Goal: Task Accomplishment & Management: Use online tool/utility

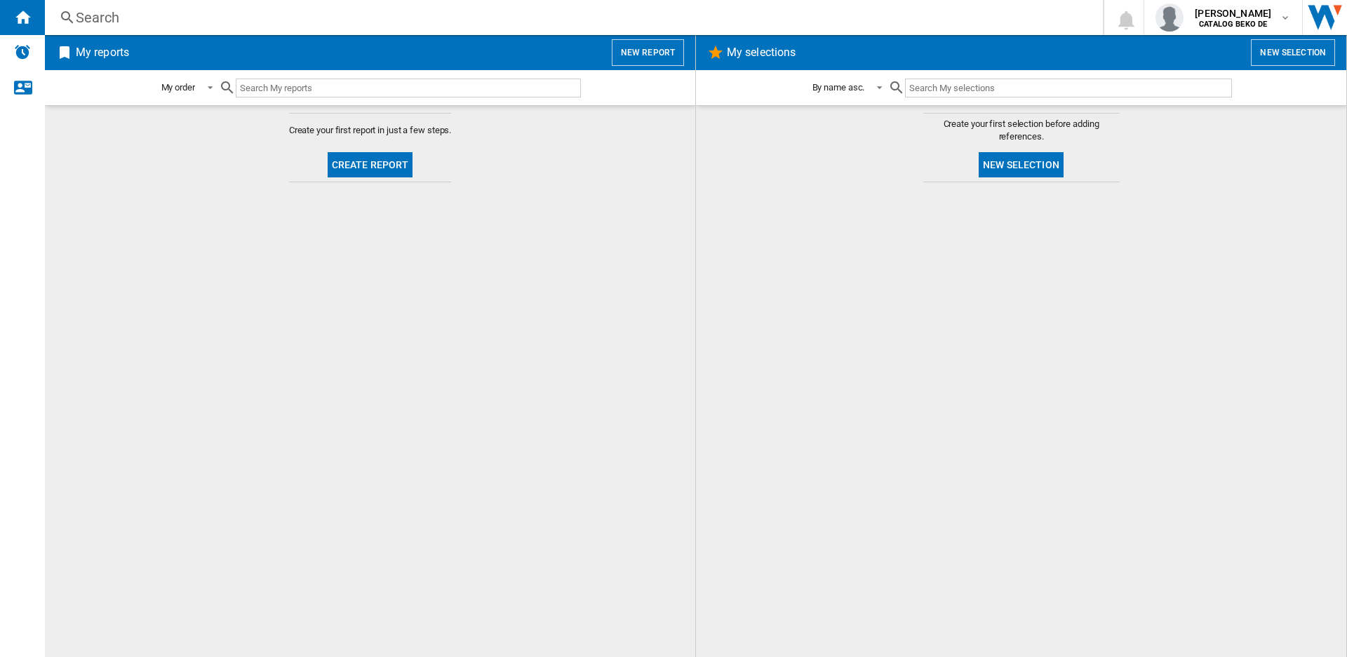
click at [937, 564] on div at bounding box center [1021, 419] width 622 height 461
click at [369, 173] on button "Create report" at bounding box center [371, 164] width 86 height 25
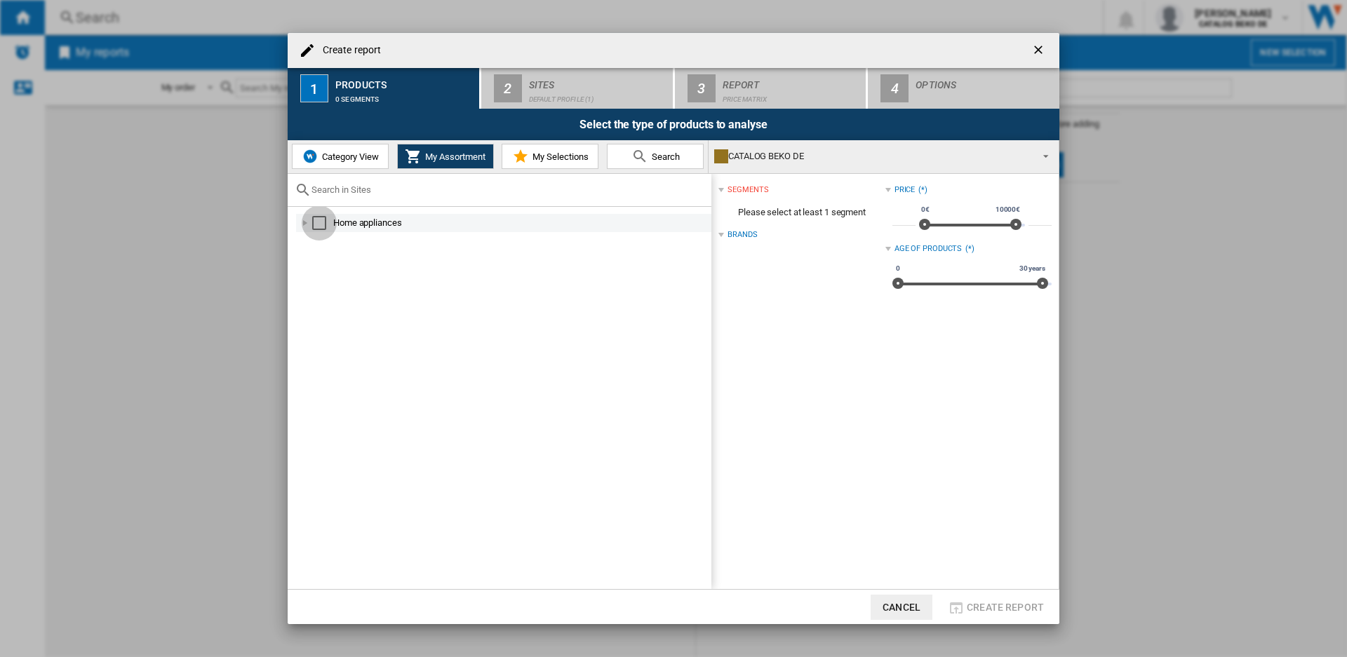
click at [316, 225] on div "Select" at bounding box center [319, 223] width 14 height 14
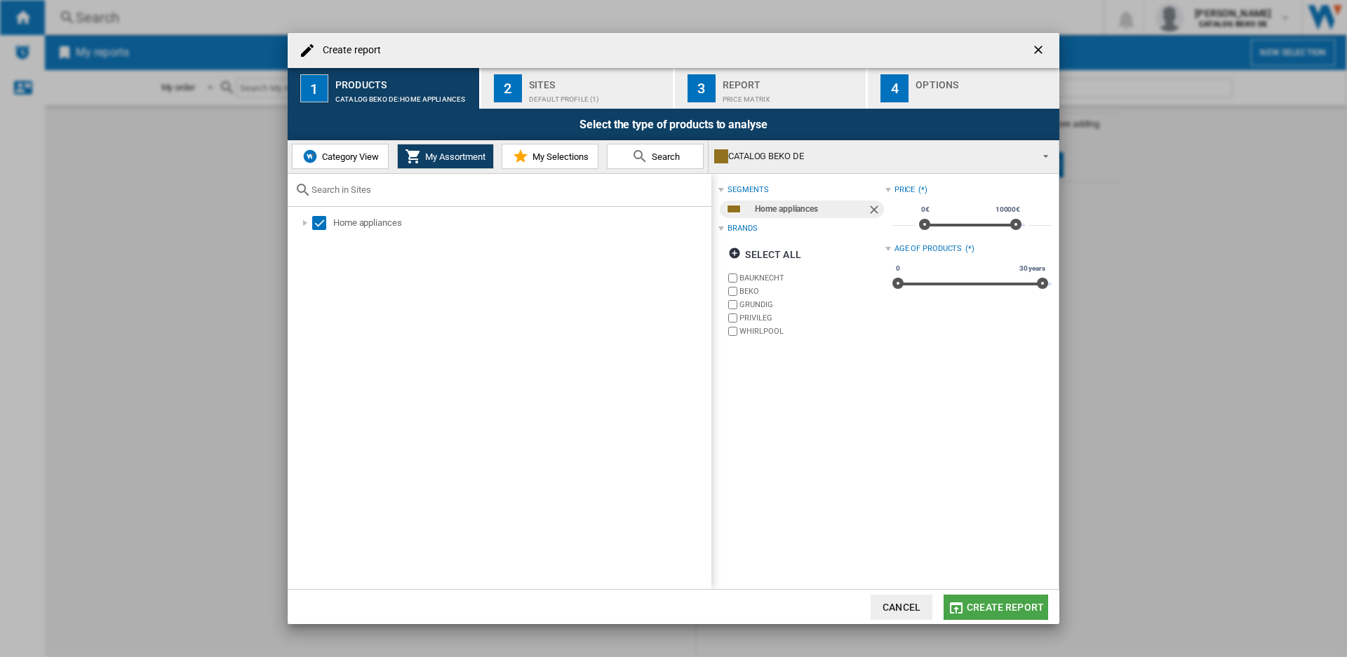
click at [998, 600] on button "Create report" at bounding box center [996, 607] width 105 height 25
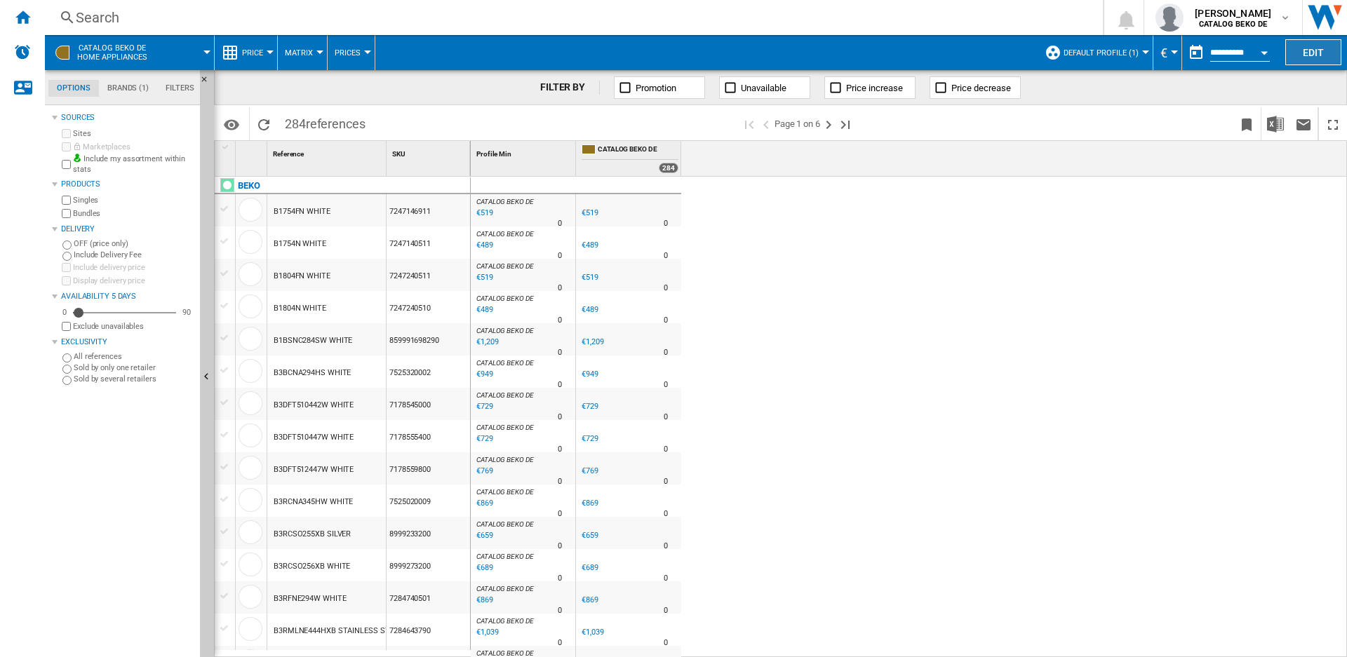
click at [1300, 51] on button "Edit" at bounding box center [1313, 52] width 56 height 26
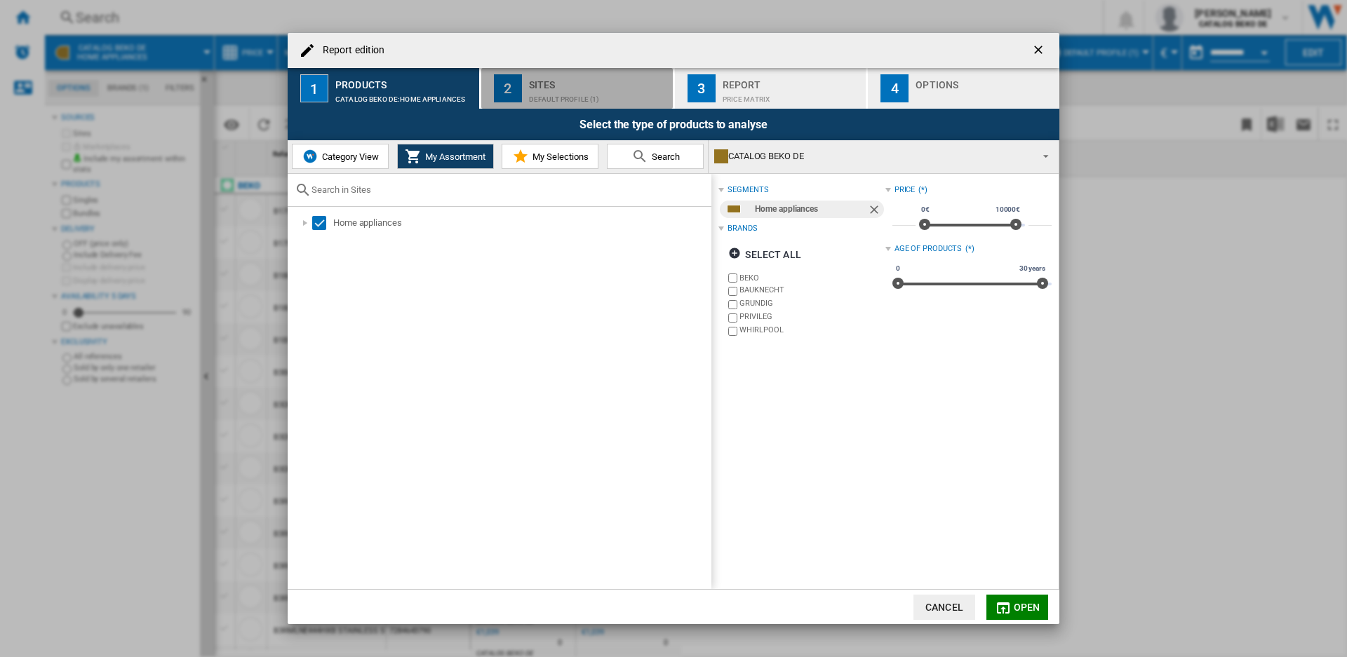
click at [554, 96] on div "Default profile (1)" at bounding box center [598, 95] width 138 height 15
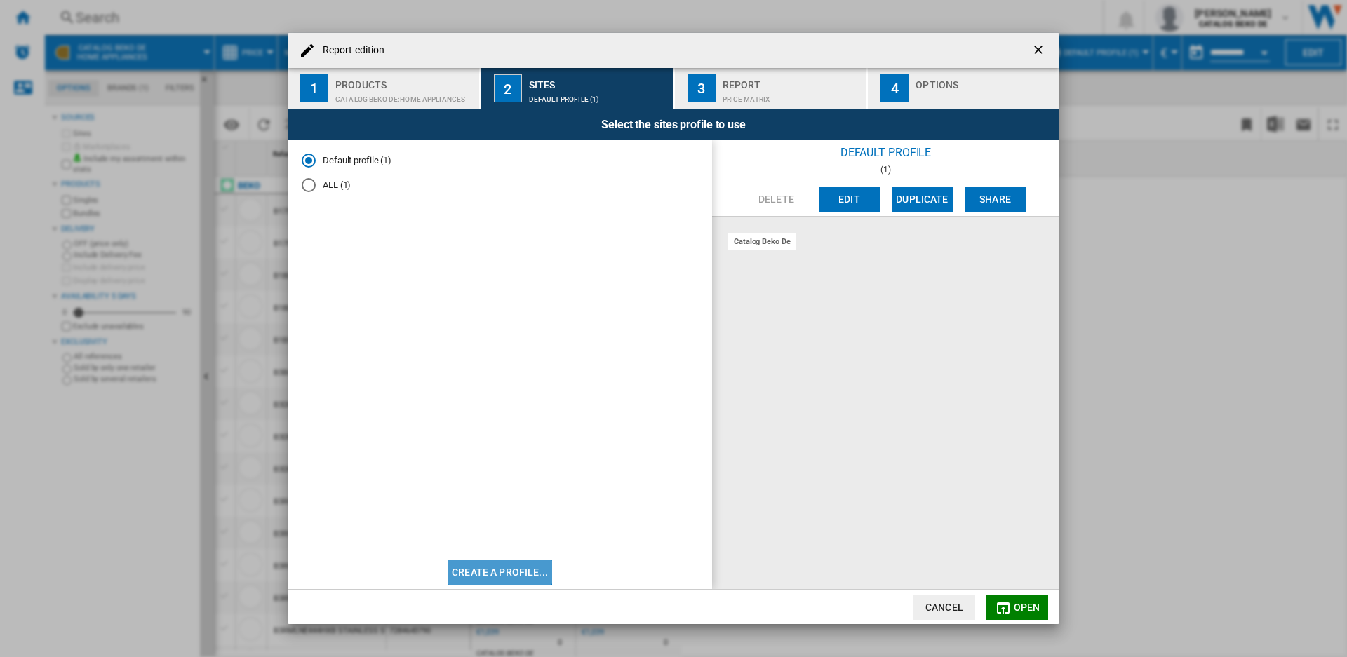
click at [502, 575] on button "Create a profile..." at bounding box center [500, 572] width 105 height 25
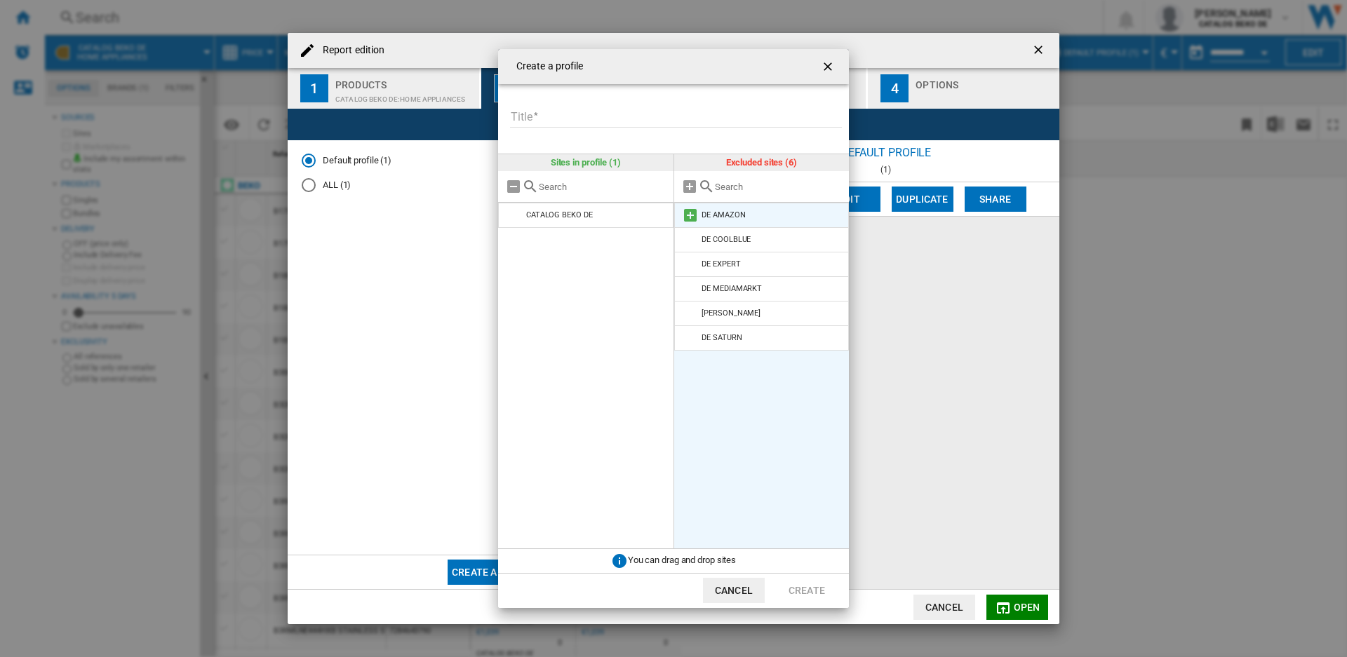
click at [725, 213] on div "DE AMAZON" at bounding box center [724, 215] width 44 height 9
click at [624, 116] on input "Title" at bounding box center [676, 117] width 332 height 21
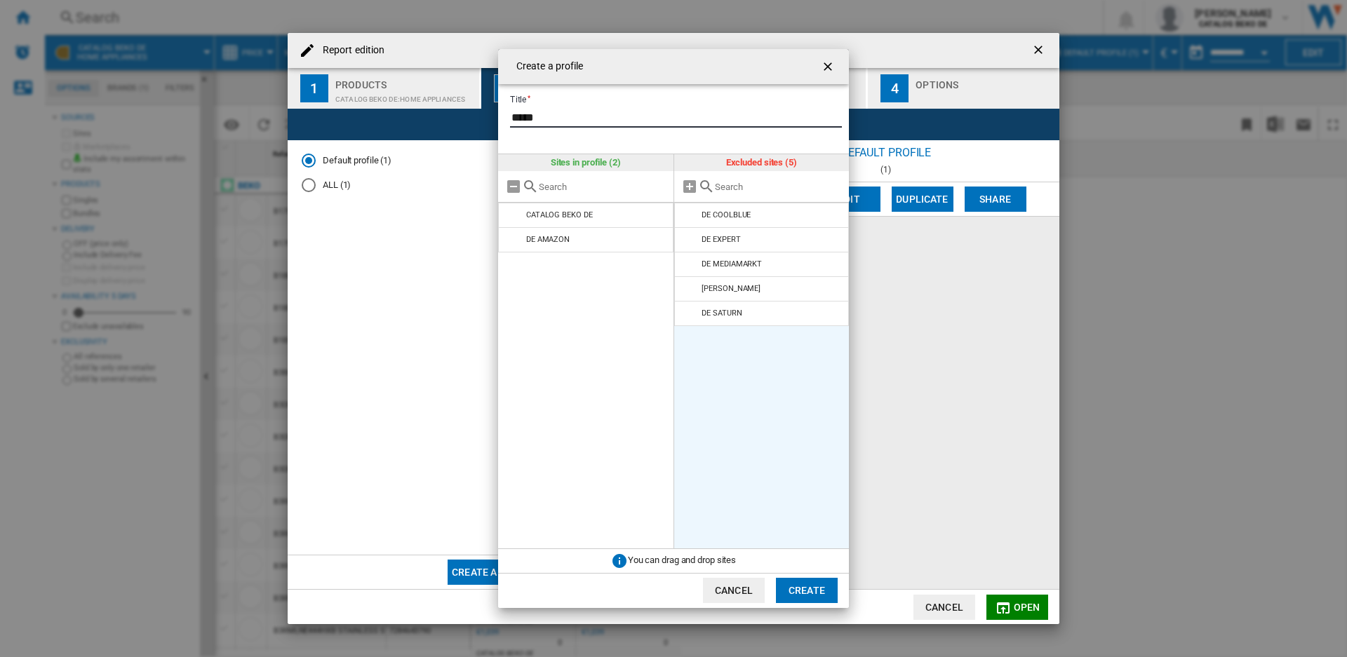
type input "******"
click at [803, 589] on button "Create" at bounding box center [807, 590] width 62 height 25
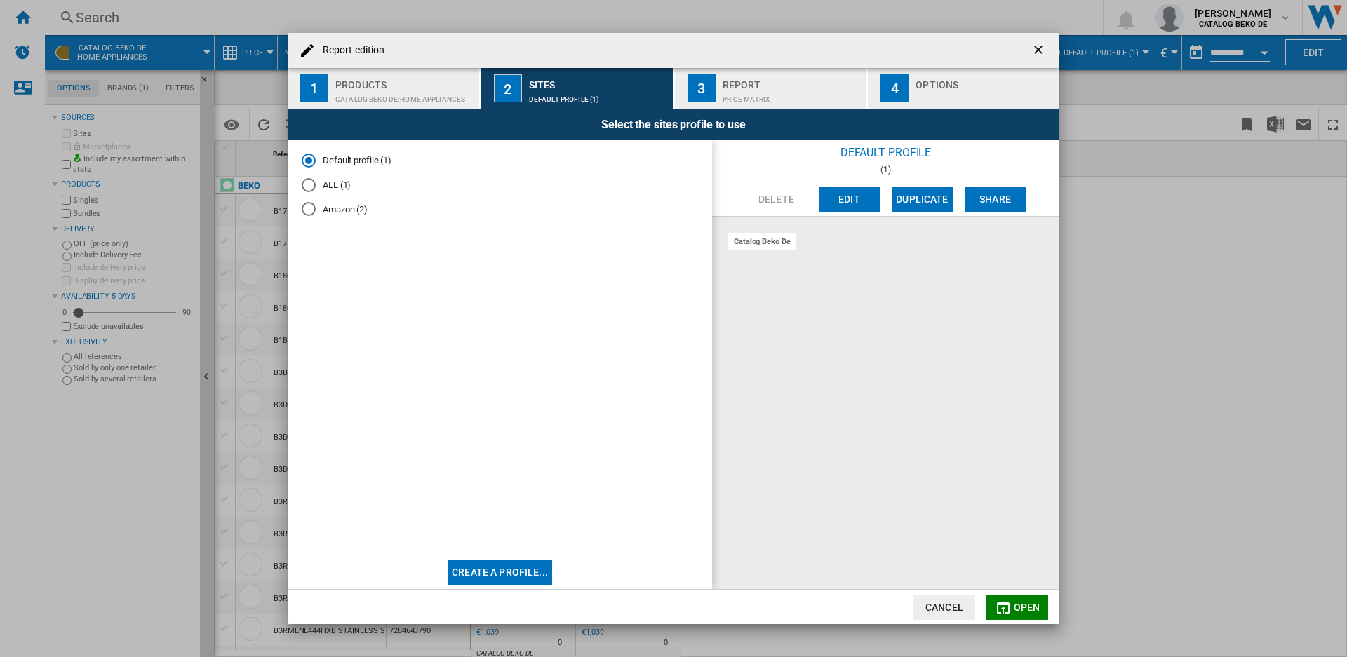
click at [308, 213] on div "Amazon (2)" at bounding box center [309, 209] width 14 height 14
click at [828, 243] on div "de amazon" at bounding box center [826, 242] width 51 height 18
click at [848, 198] on button "Edit" at bounding box center [850, 199] width 62 height 25
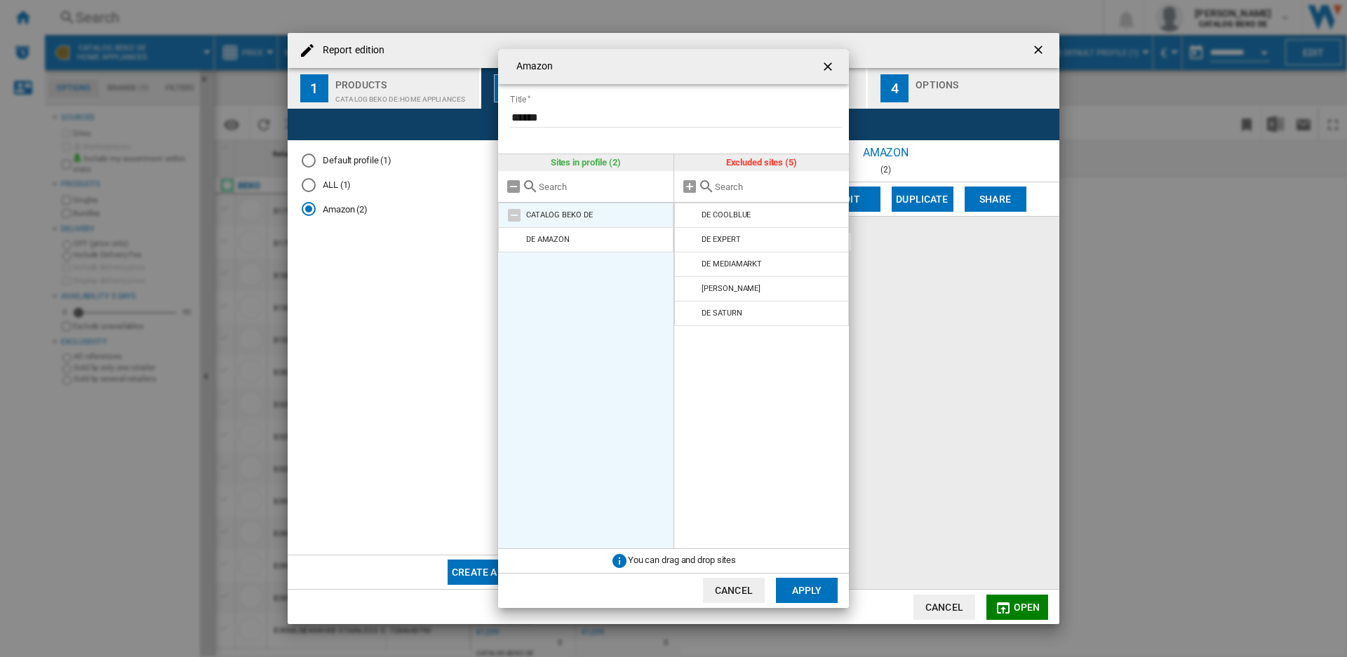
click at [542, 216] on div "CATALOG BEKO DE" at bounding box center [559, 215] width 67 height 9
click at [515, 215] on md-icon "Amazon Title ..." at bounding box center [514, 215] width 17 height 17
click at [514, 215] on md-icon "Amazon Title ..." at bounding box center [514, 215] width 17 height 17
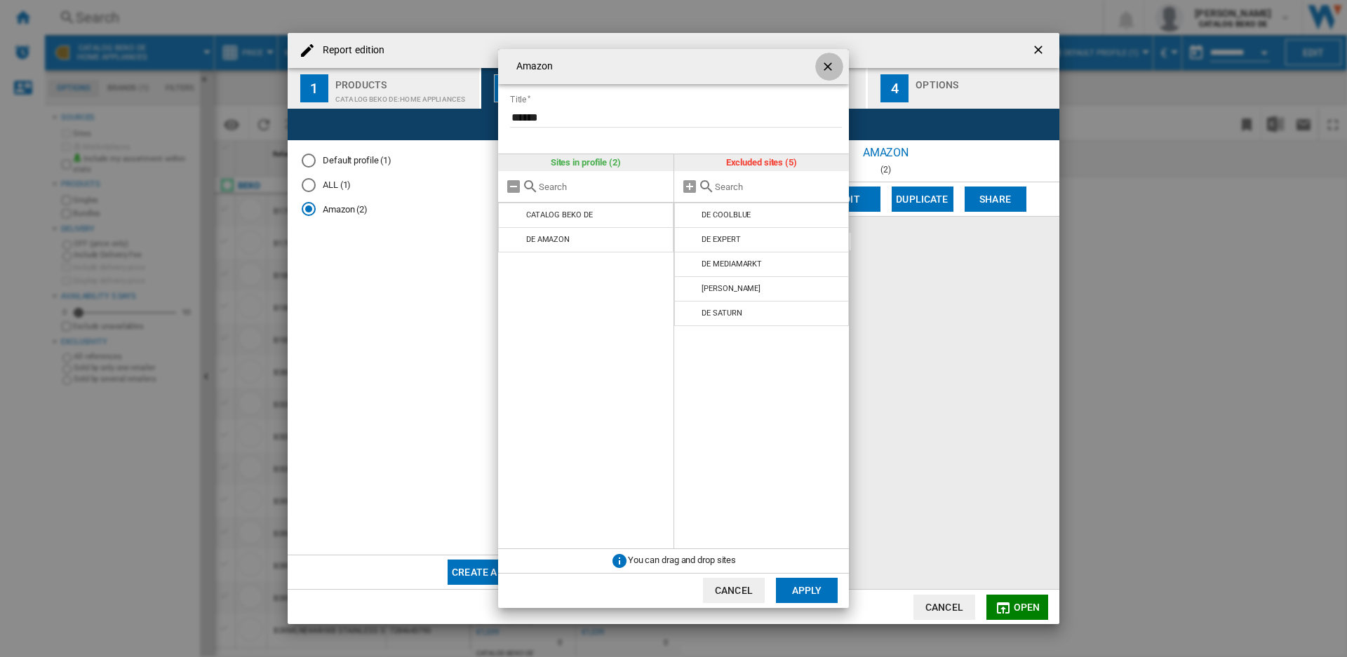
click at [832, 62] on ng-md-icon "getI18NText('BUTTONS.CLOSE_DIALOG')" at bounding box center [829, 68] width 17 height 17
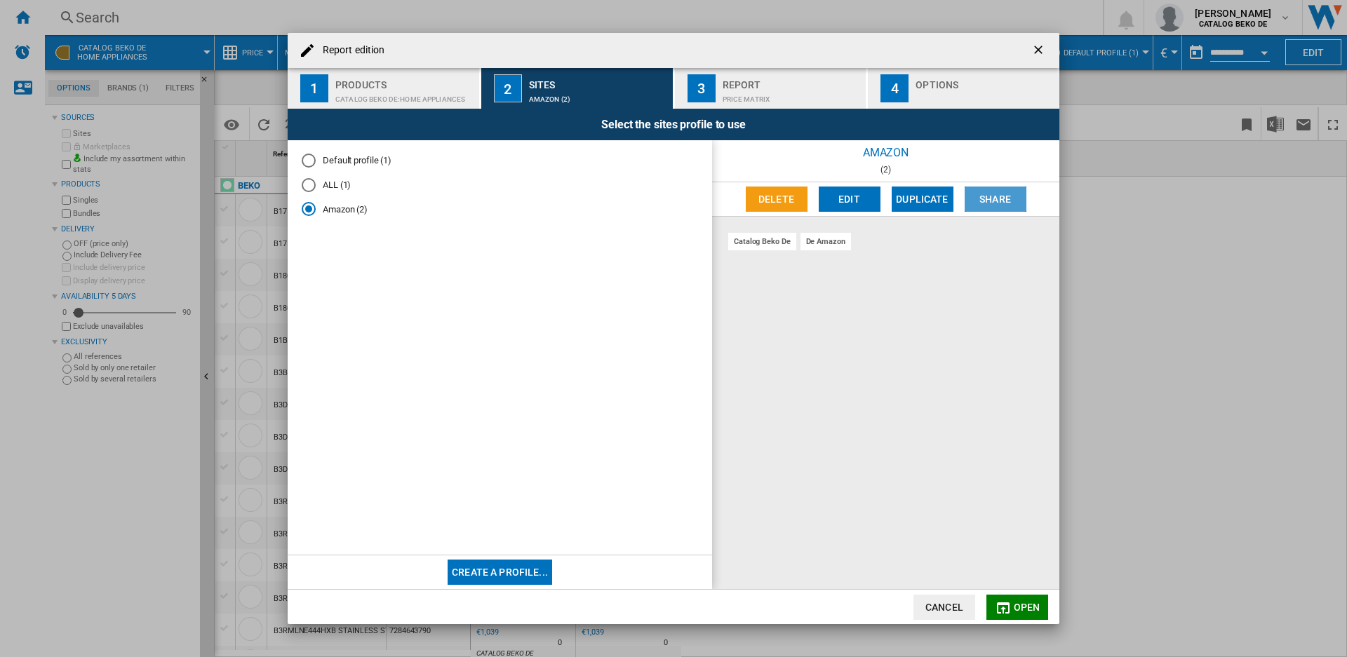
click at [994, 195] on button "Share" at bounding box center [996, 199] width 62 height 25
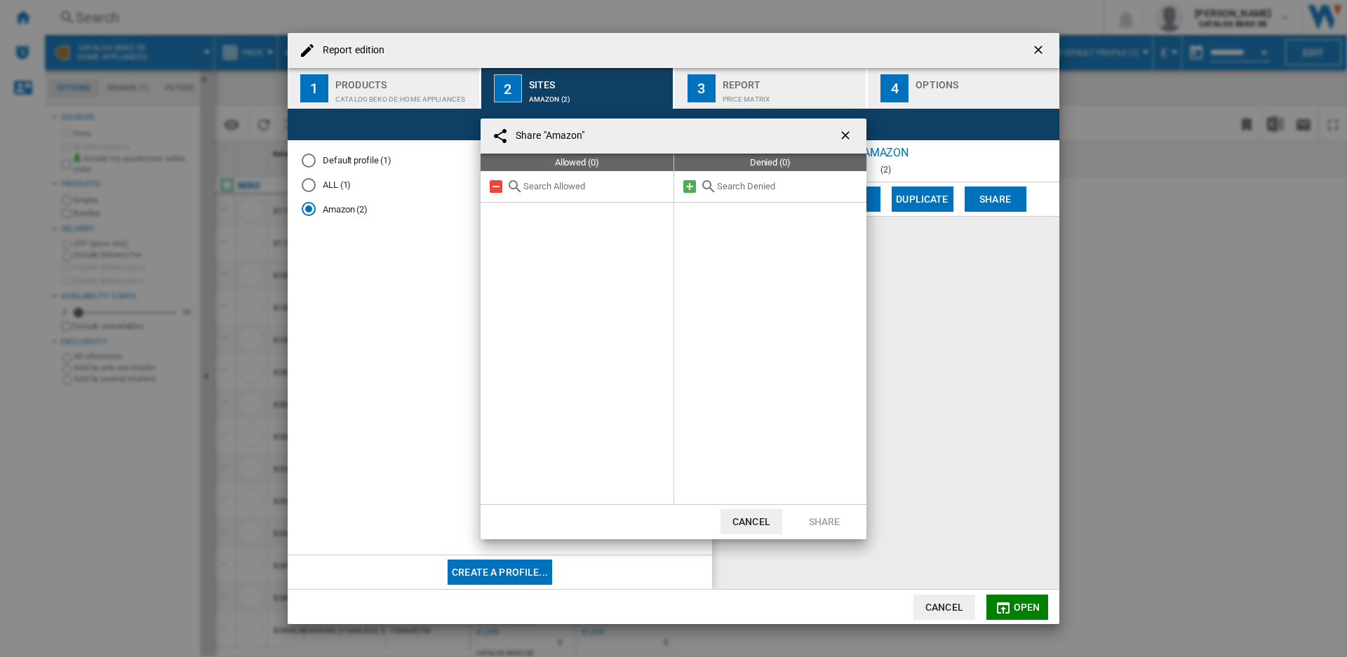
click at [844, 133] on ng-md-icon "getI18NText('BUTTONS.CLOSE_DIALOG')" at bounding box center [847, 136] width 17 height 17
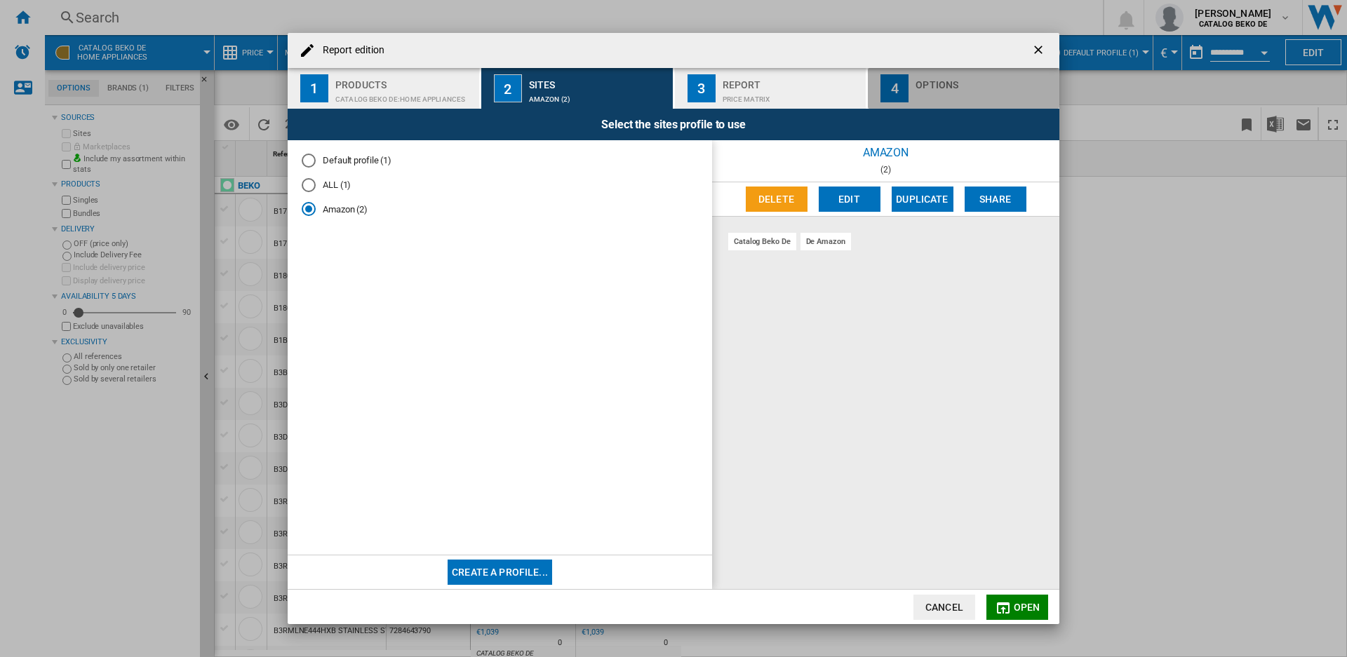
click at [962, 90] on div "Report edition ..." at bounding box center [985, 95] width 138 height 15
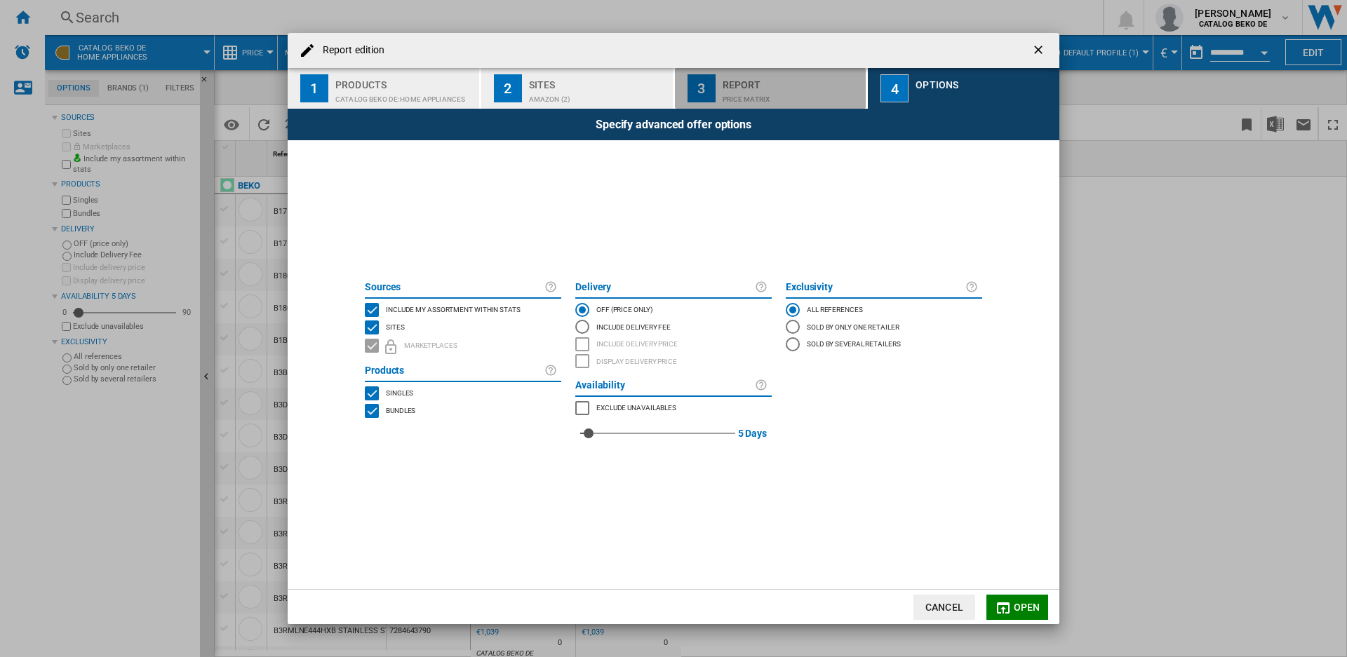
click at [760, 88] on div "Price Matrix" at bounding box center [792, 95] width 138 height 15
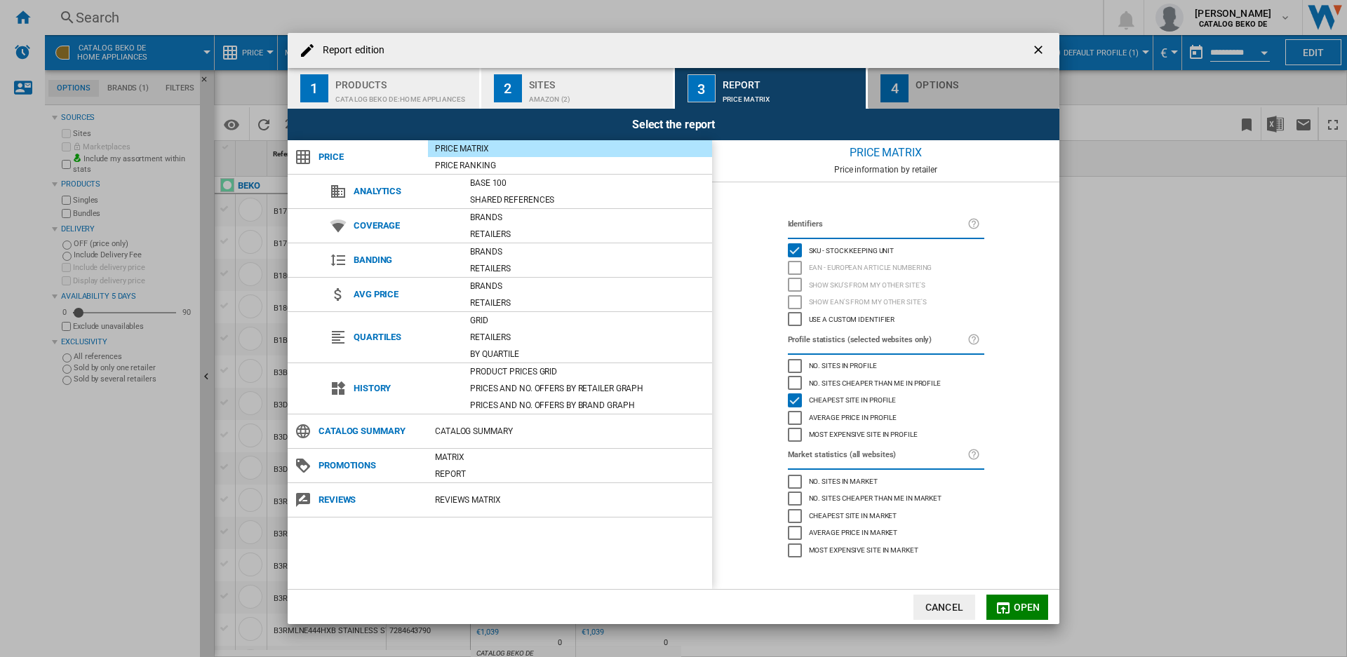
click at [946, 86] on div "Options" at bounding box center [985, 88] width 138 height 29
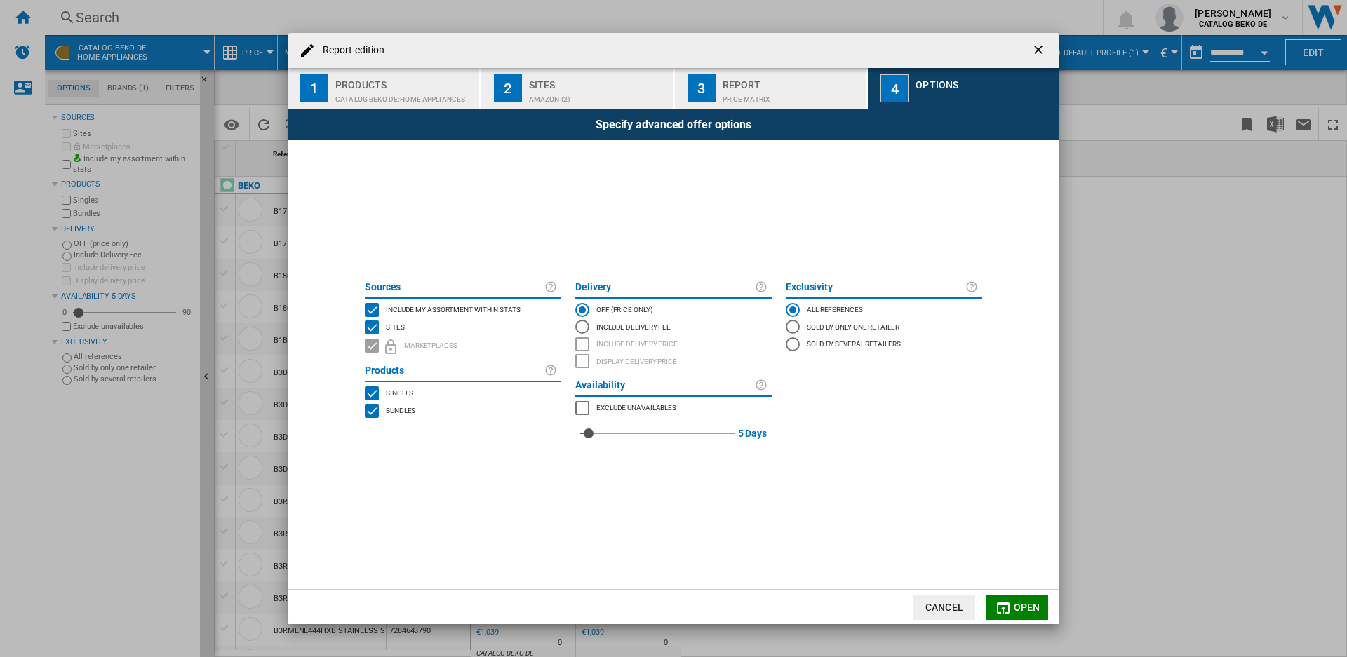
click at [582, 326] on div "Include Delivery Fee" at bounding box center [582, 327] width 14 height 14
drag, startPoint x: 1013, startPoint y: 605, endPoint x: 900, endPoint y: 565, distance: 119.8
click at [1014, 605] on button "Open" at bounding box center [1018, 607] width 62 height 25
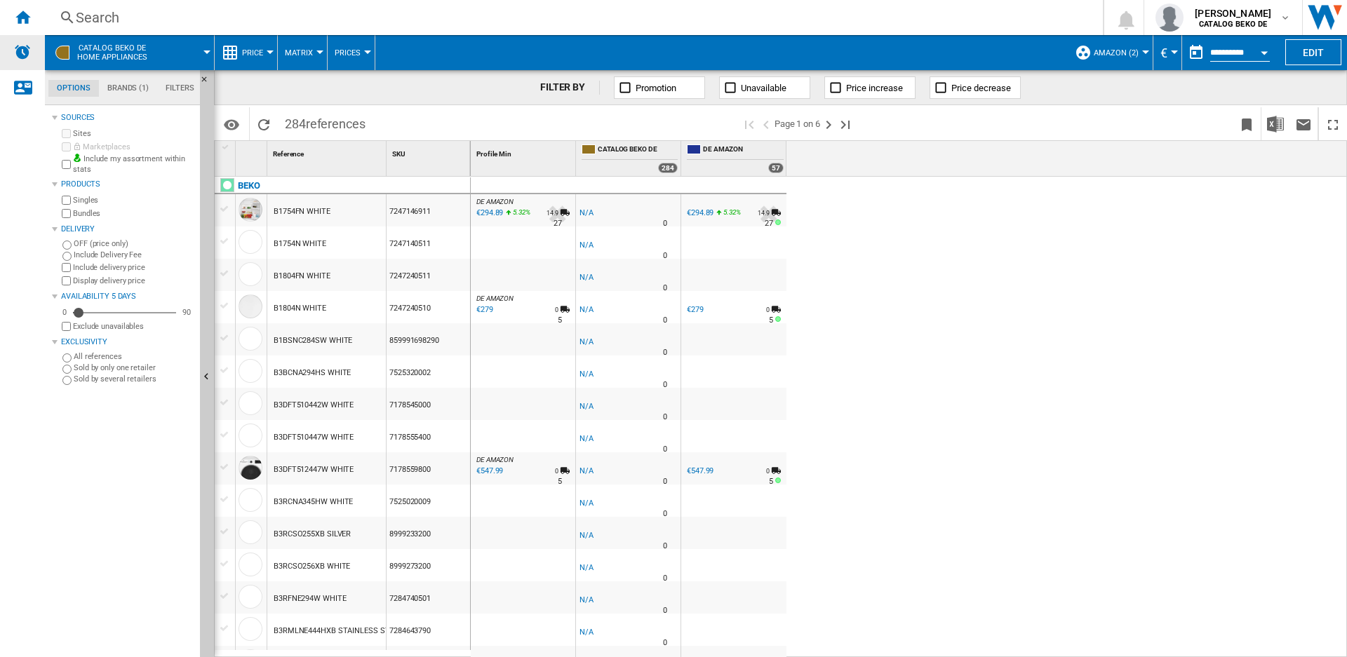
click at [23, 51] on img "Alerts" at bounding box center [22, 52] width 17 height 17
click at [30, 55] on img "Alerts" at bounding box center [22, 52] width 17 height 17
click at [1139, 48] on button "Amazon (2)" at bounding box center [1120, 52] width 52 height 35
click at [1293, 321] on md-backdrop at bounding box center [673, 328] width 1347 height 657
click at [1319, 53] on button "Edit" at bounding box center [1313, 52] width 56 height 26
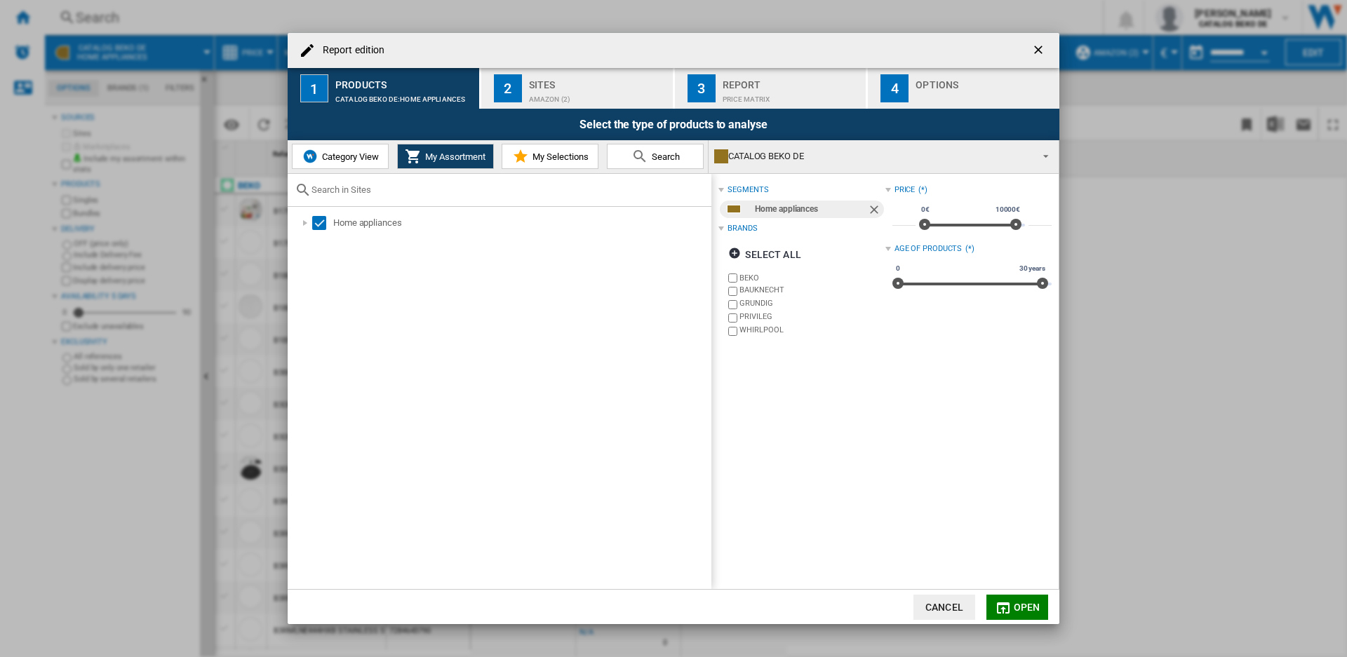
click at [771, 87] on div "Report Price Matrix" at bounding box center [792, 88] width 138 height 29
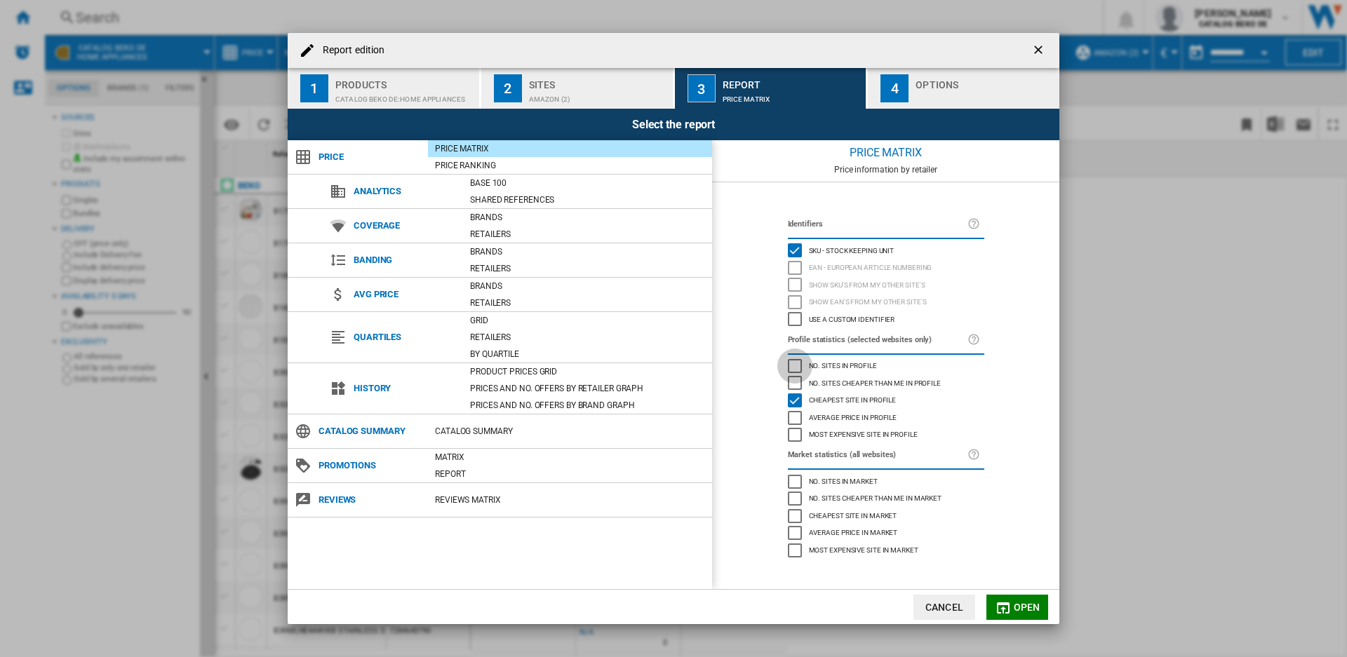
click at [796, 366] on div "No. sites in profile" at bounding box center [795, 366] width 14 height 14
click at [797, 438] on div "Most expensive site in profile" at bounding box center [795, 435] width 14 height 14
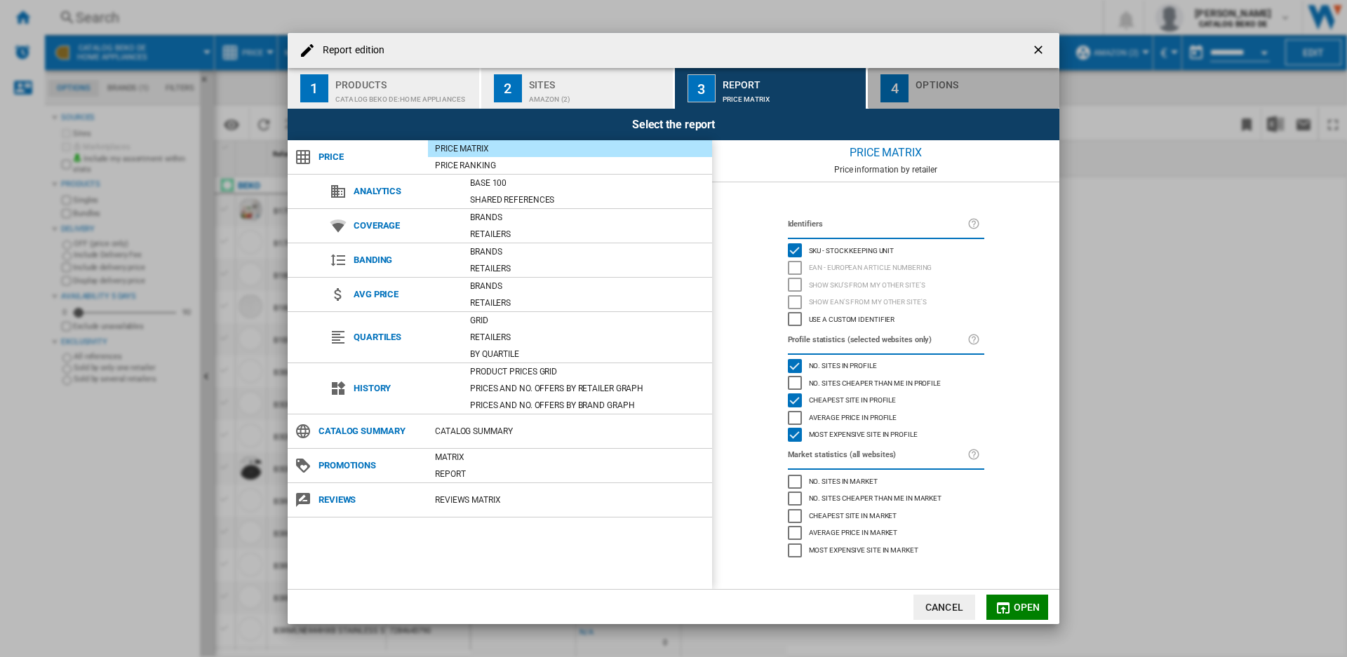
click at [963, 87] on div "Options" at bounding box center [985, 81] width 138 height 15
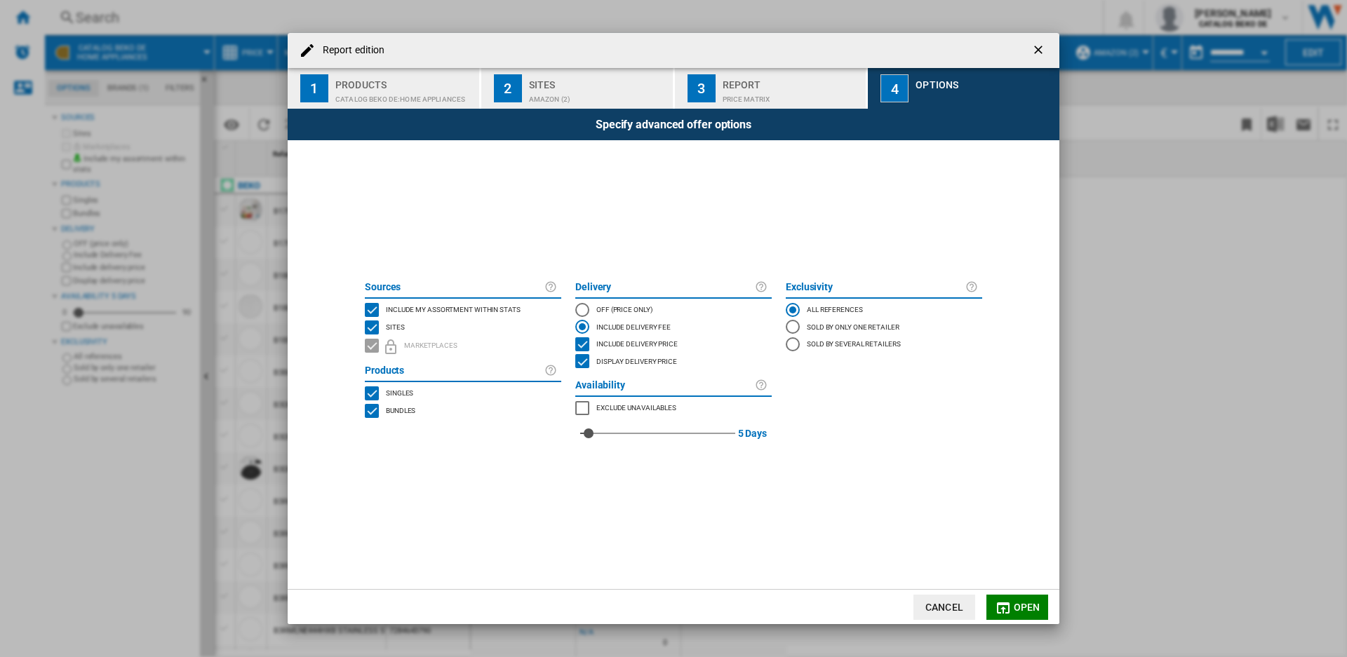
click at [370, 308] on div "INCLUDE MY SITE" at bounding box center [372, 310] width 14 height 14
click at [582, 308] on div "OFF (price only)" at bounding box center [582, 310] width 14 height 14
click at [624, 361] on span "Display delivery price" at bounding box center [636, 361] width 81 height 10
click at [794, 323] on div "Sold by only one retailer" at bounding box center [793, 327] width 14 height 14
click at [792, 305] on div "All references" at bounding box center [793, 310] width 14 height 14
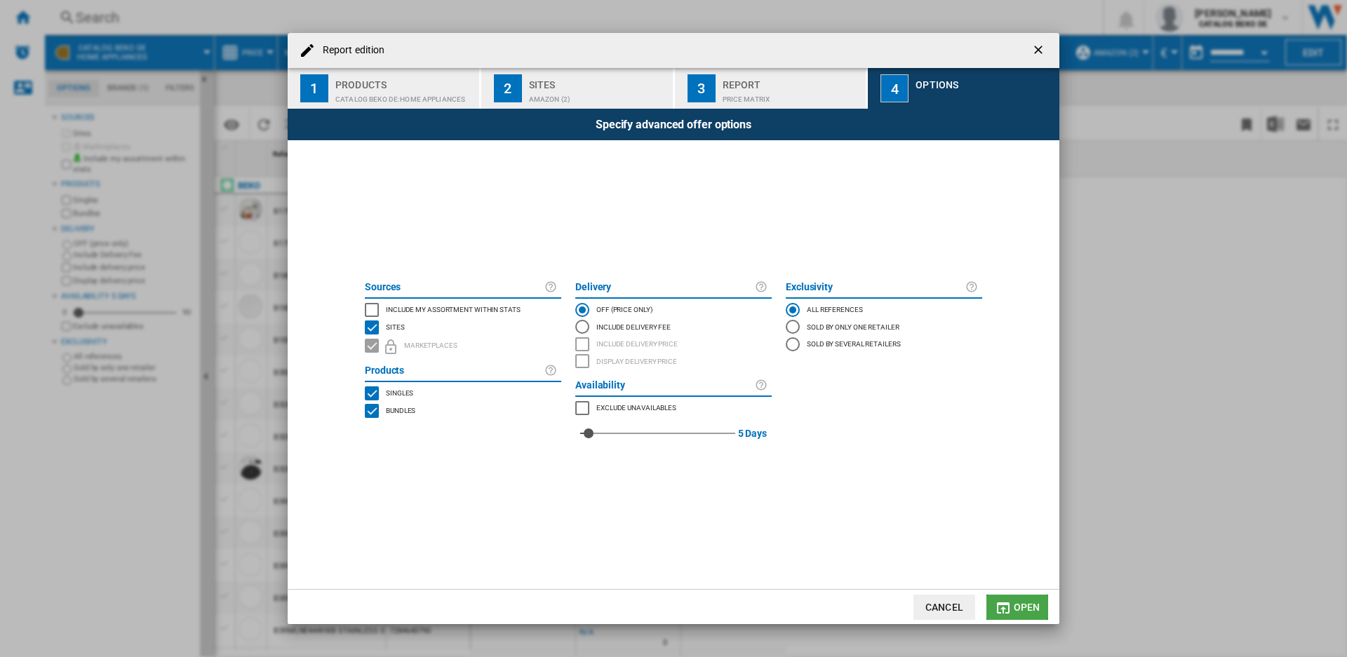
click at [1019, 612] on span "Open" at bounding box center [1027, 607] width 27 height 11
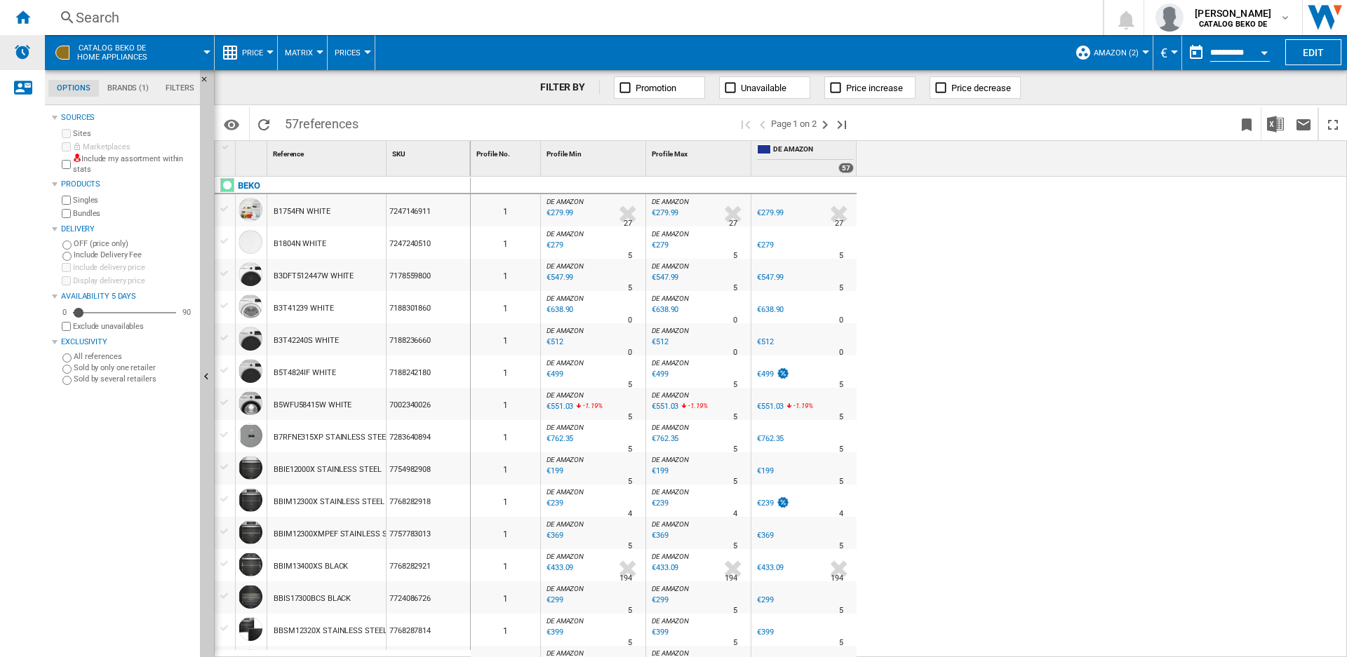
click at [15, 48] on img "Alerts" at bounding box center [22, 52] width 17 height 17
